Goal: Understand process/instructions: Learn how to perform a task or action

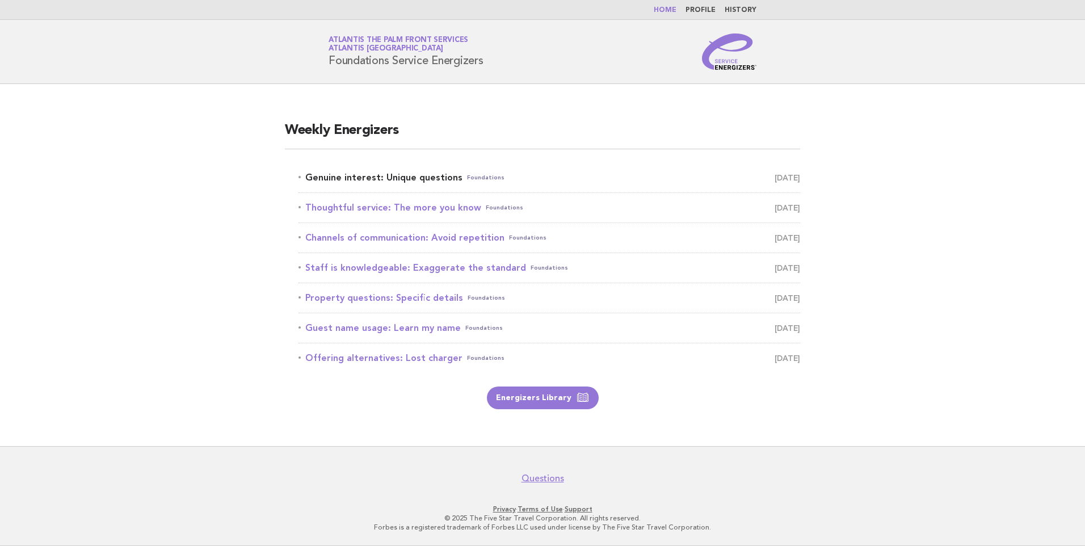
click at [389, 174] on link "Genuine interest: Unique questions Foundations [DATE]" at bounding box center [549, 178] width 502 height 16
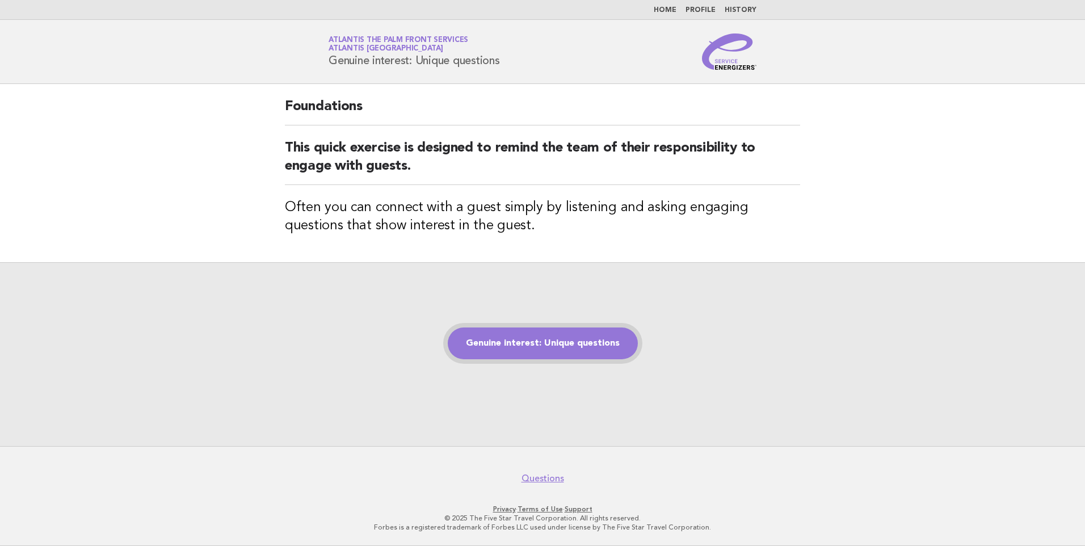
drag, startPoint x: 581, startPoint y: 348, endPoint x: 579, endPoint y: 355, distance: 6.6
click at [581, 347] on link "Genuine interest: Unique questions" at bounding box center [543, 343] width 190 height 32
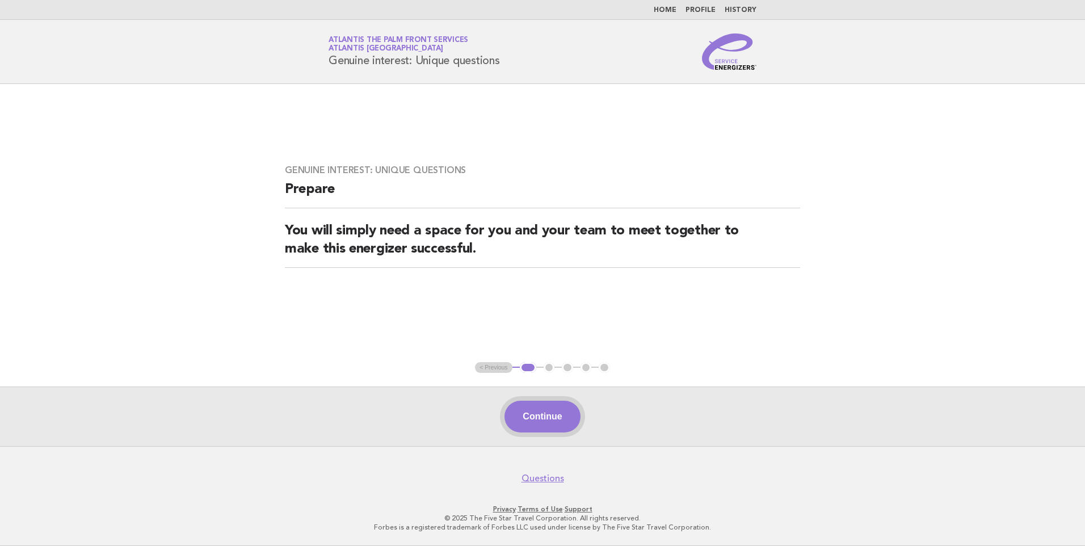
click at [532, 417] on button "Continue" at bounding box center [541, 417] width 75 height 32
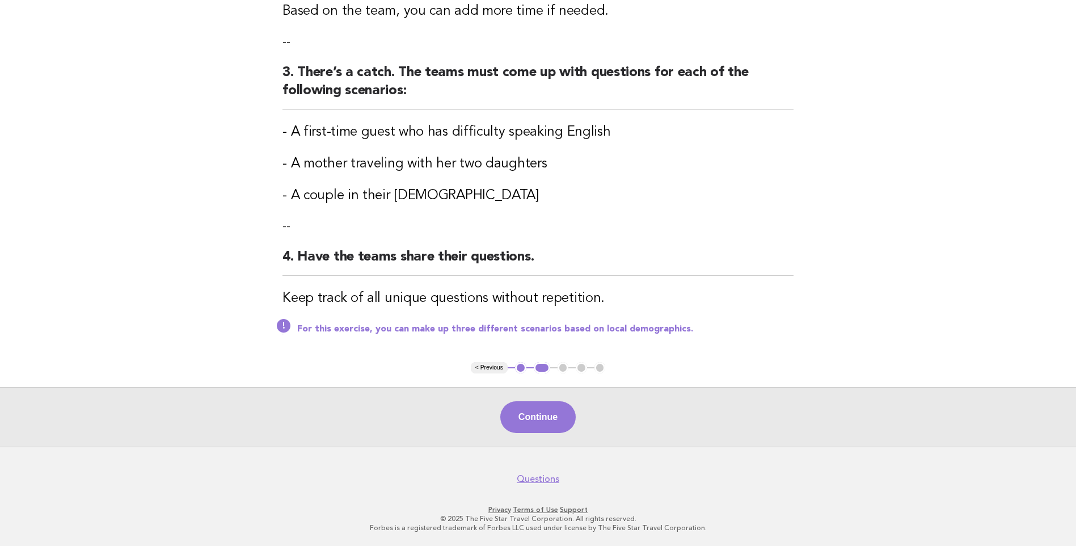
click at [566, 413] on button "Continue" at bounding box center [537, 417] width 75 height 32
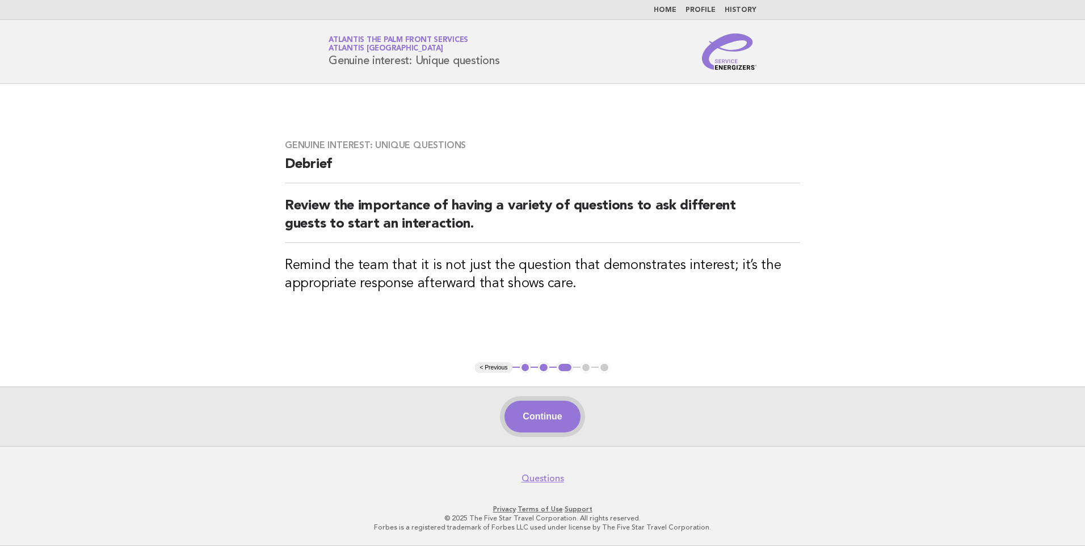
click at [544, 407] on button "Continue" at bounding box center [541, 417] width 75 height 32
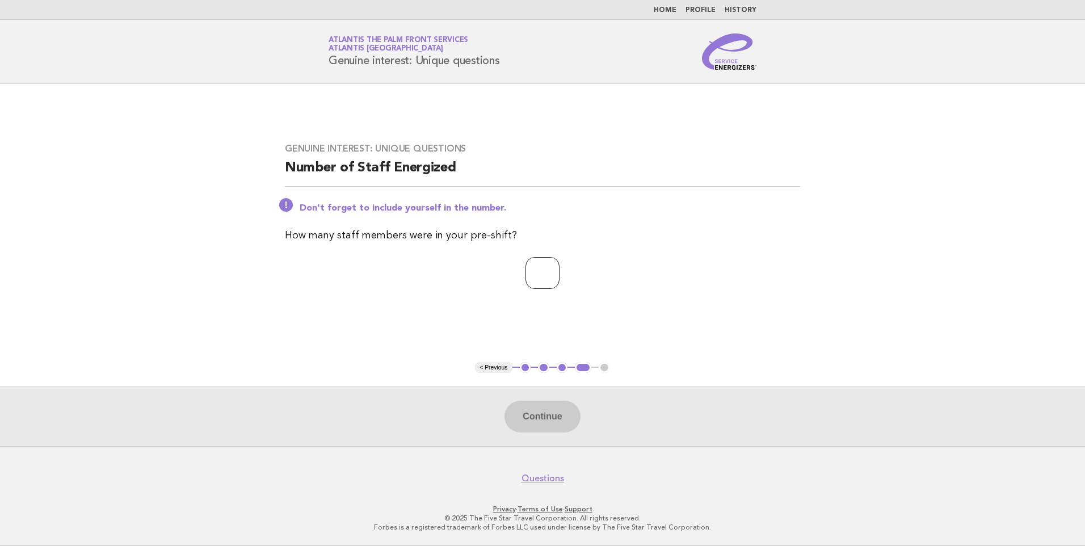
click at [531, 275] on input "number" at bounding box center [542, 273] width 34 height 32
type input "*"
click at [525, 415] on button "Continue" at bounding box center [541, 417] width 75 height 32
